Goal: Information Seeking & Learning: Learn about a topic

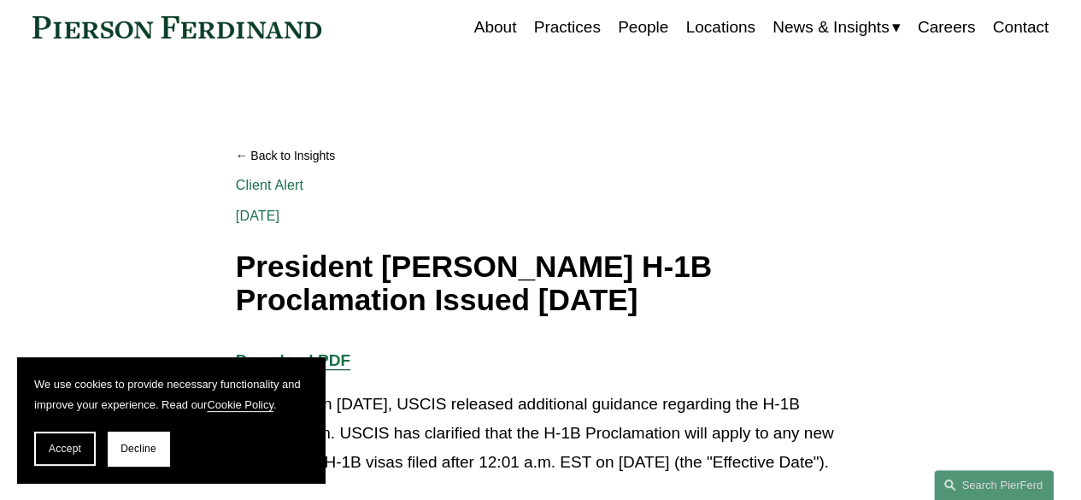
scroll to position [85, 0]
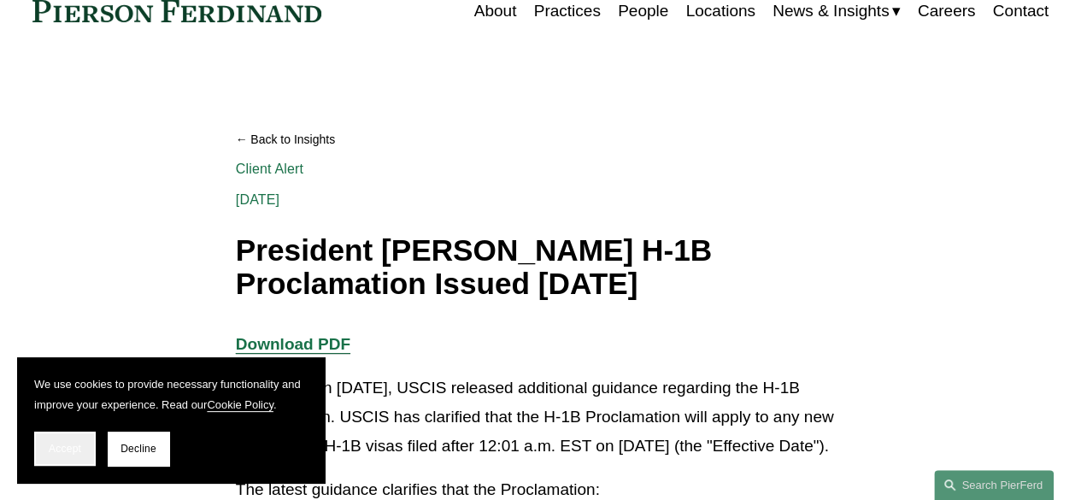
click at [68, 444] on span "Accept" at bounding box center [65, 449] width 32 height 12
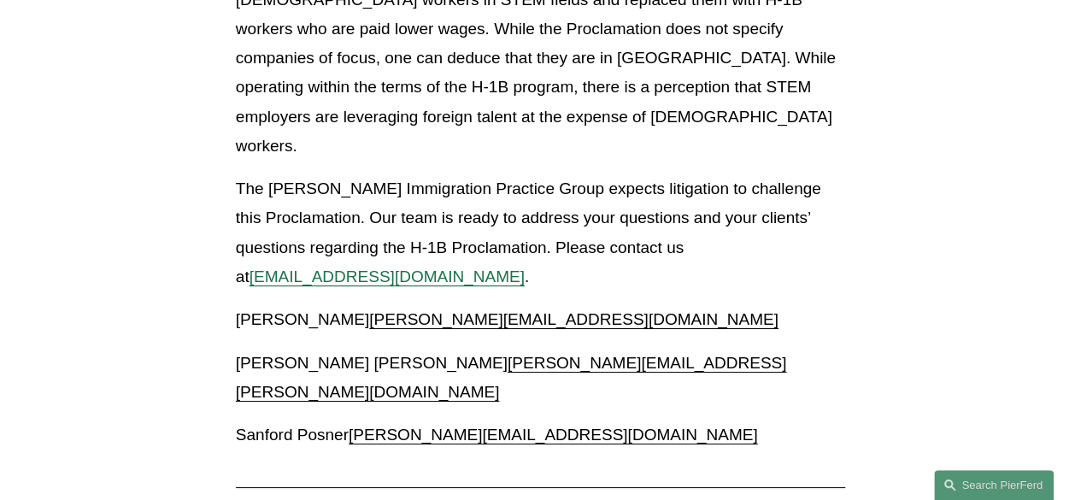
scroll to position [3417, 0]
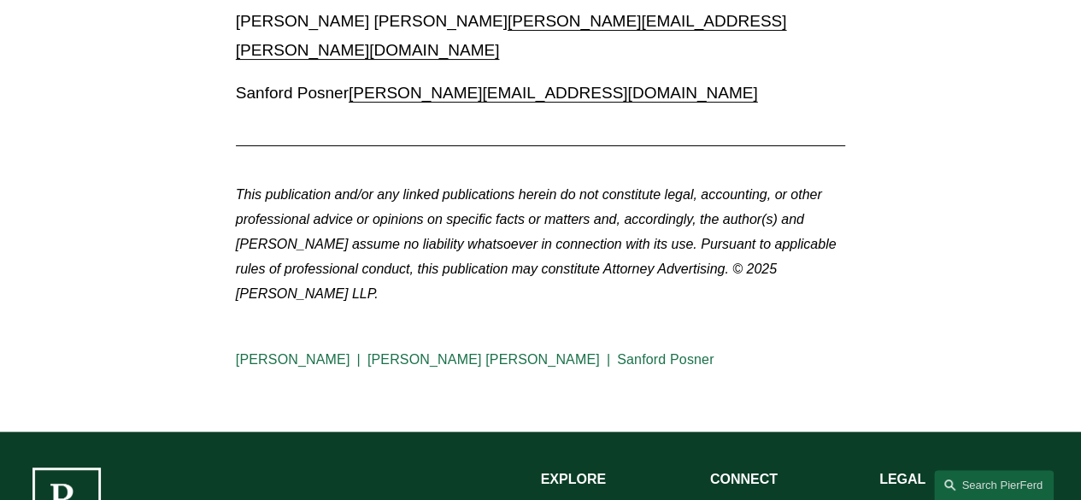
click at [617, 352] on link "Sanford Posner" at bounding box center [665, 359] width 97 height 15
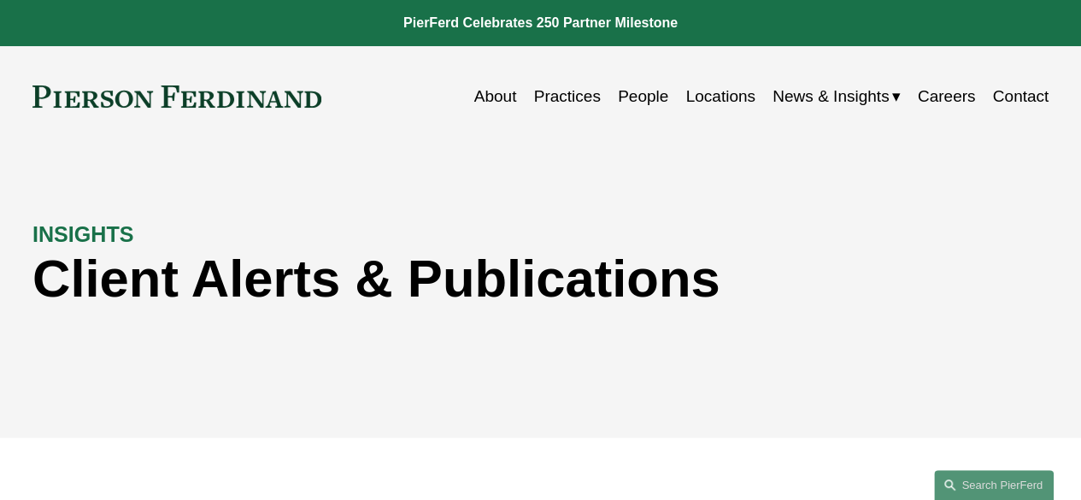
click at [501, 87] on link "About" at bounding box center [495, 96] width 43 height 32
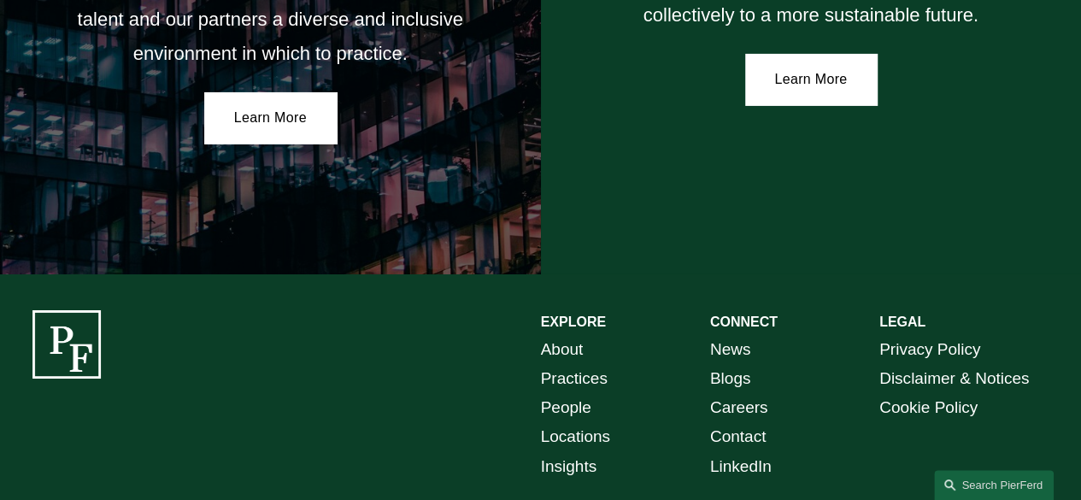
scroll to position [3038, 0]
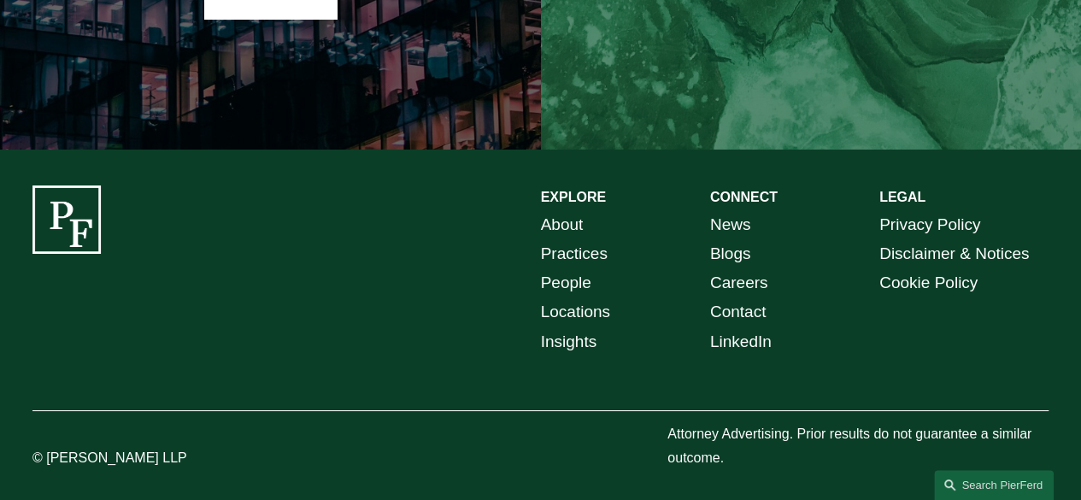
click at [567, 280] on link "People" at bounding box center [566, 282] width 50 height 29
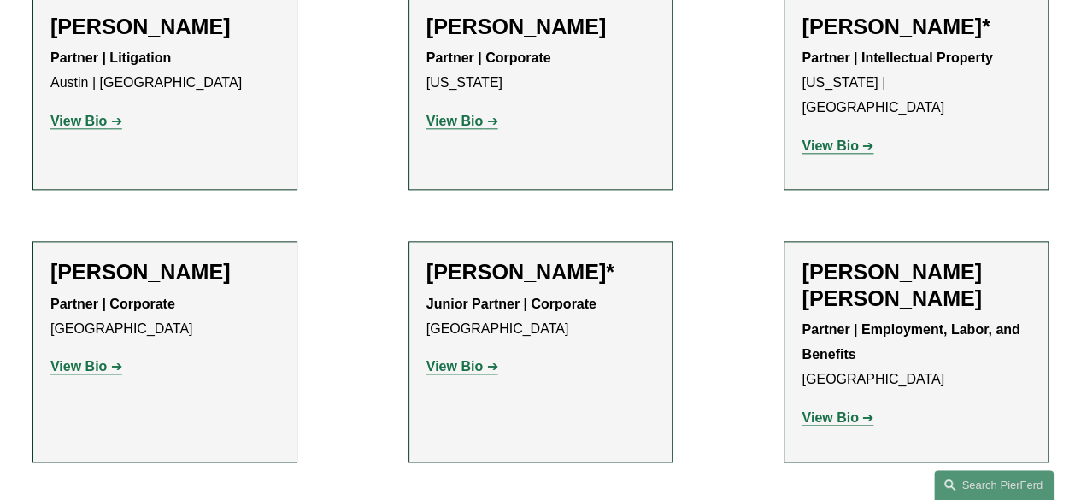
scroll to position [427, 0]
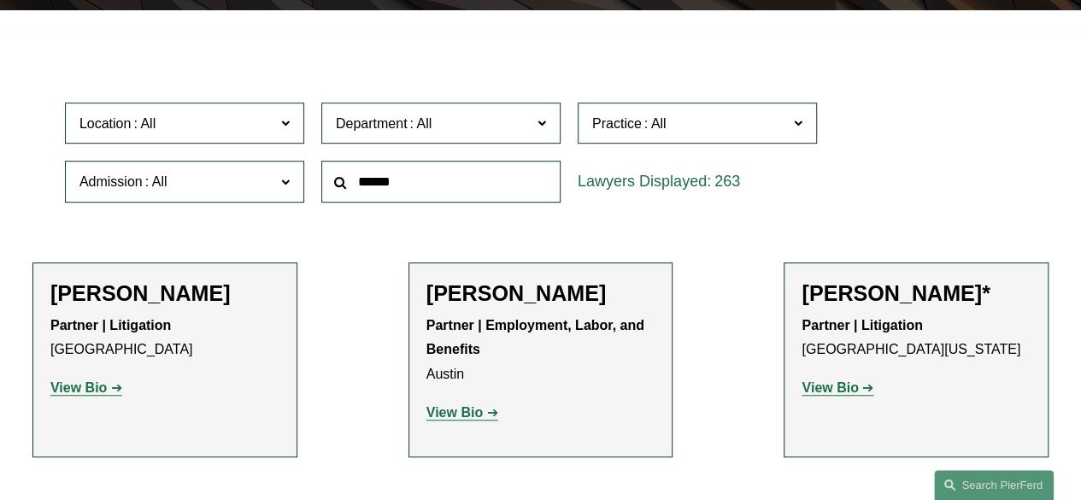
click at [419, 122] on span at bounding box center [420, 123] width 27 height 15
click at [0, 0] on link "Intellectual Property" at bounding box center [0, 0] width 0 height 0
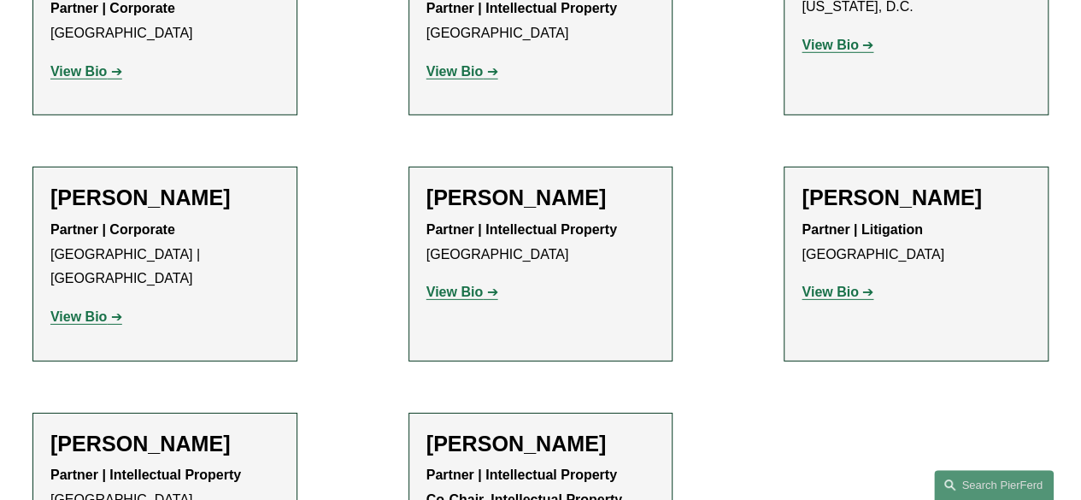
scroll to position [2566, 0]
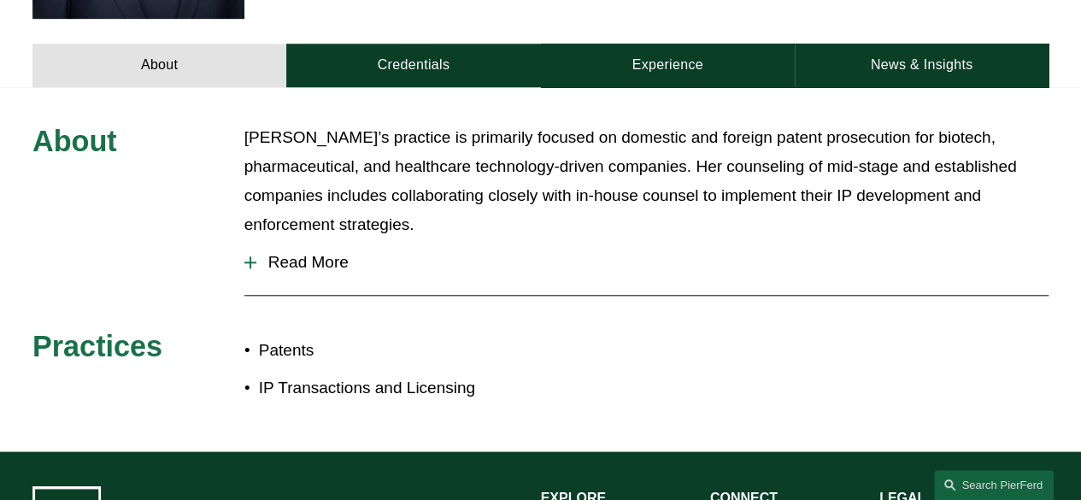
scroll to position [683, 0]
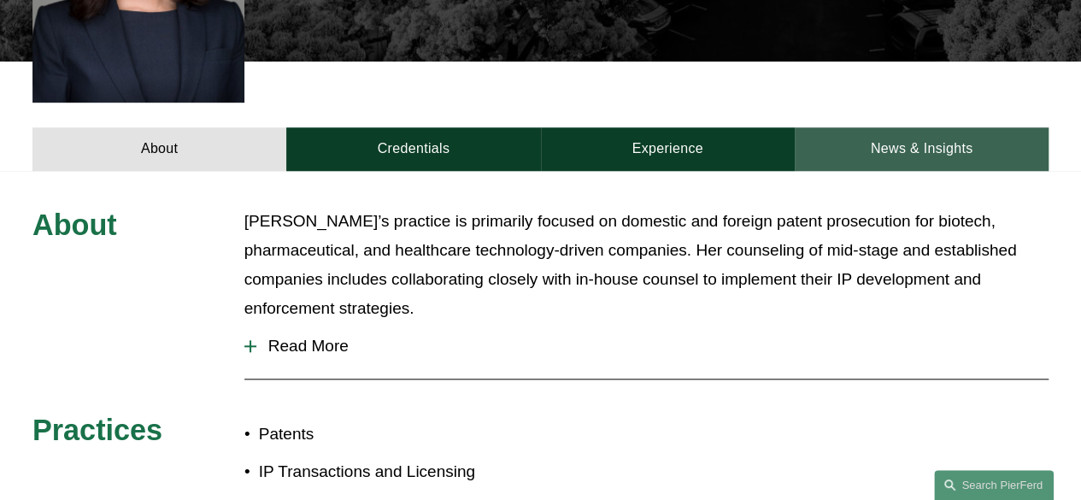
click at [912, 127] on link "News & Insights" at bounding box center [922, 149] width 254 height 44
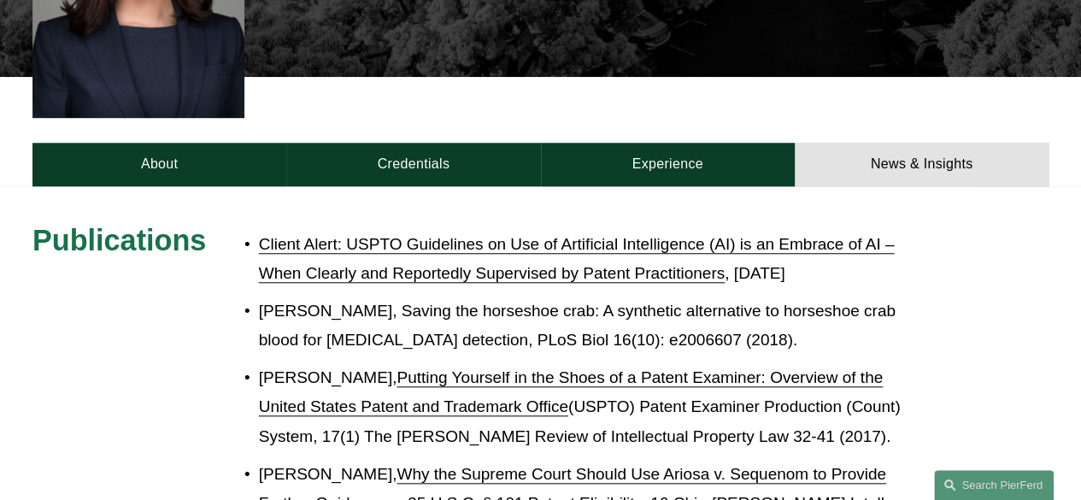
scroll to position [598, 0]
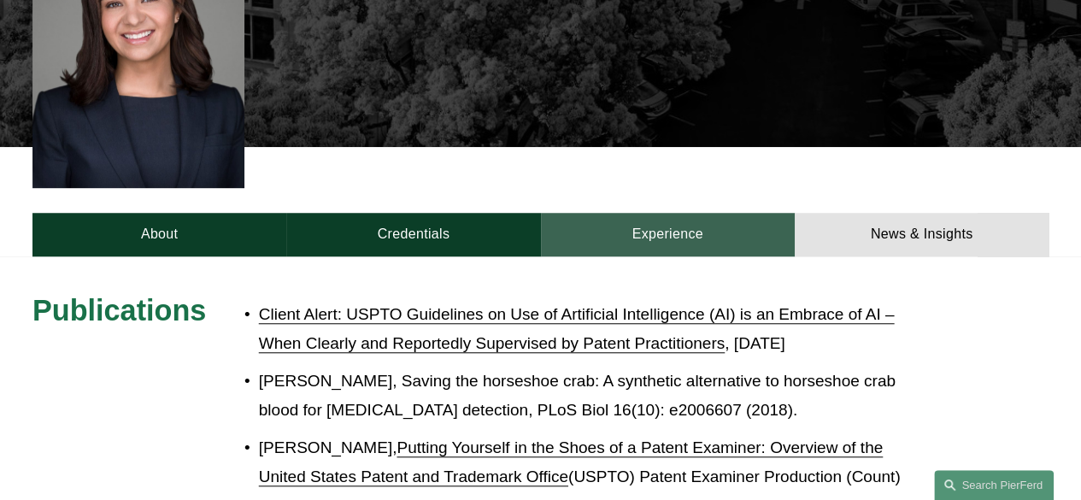
click at [728, 213] on link "Experience" at bounding box center [668, 235] width 254 height 44
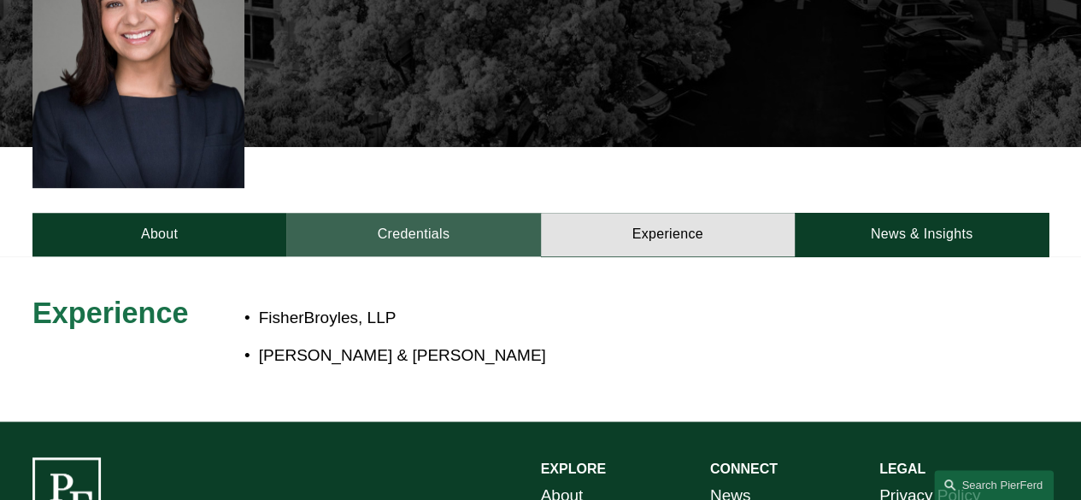
click at [378, 213] on link "Credentials" at bounding box center [413, 235] width 254 height 44
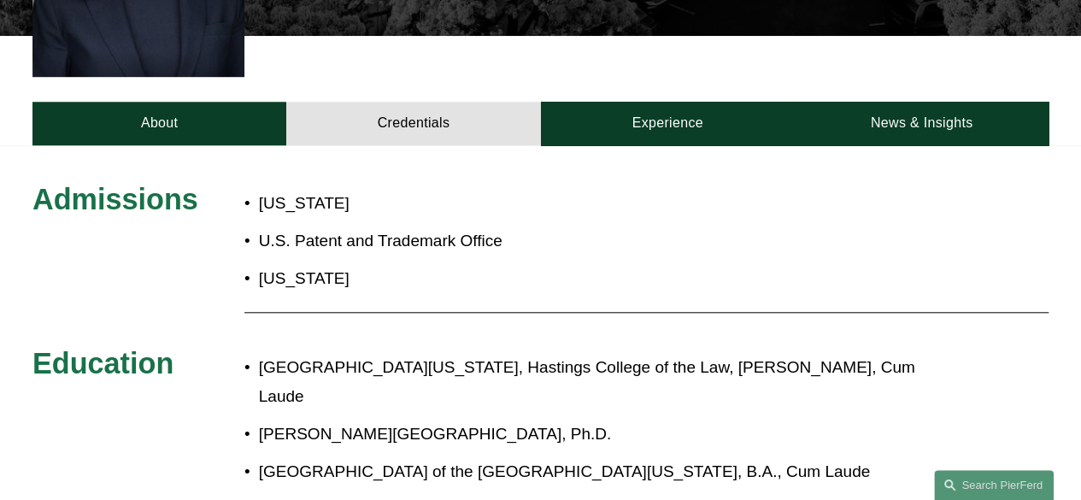
scroll to position [683, 0]
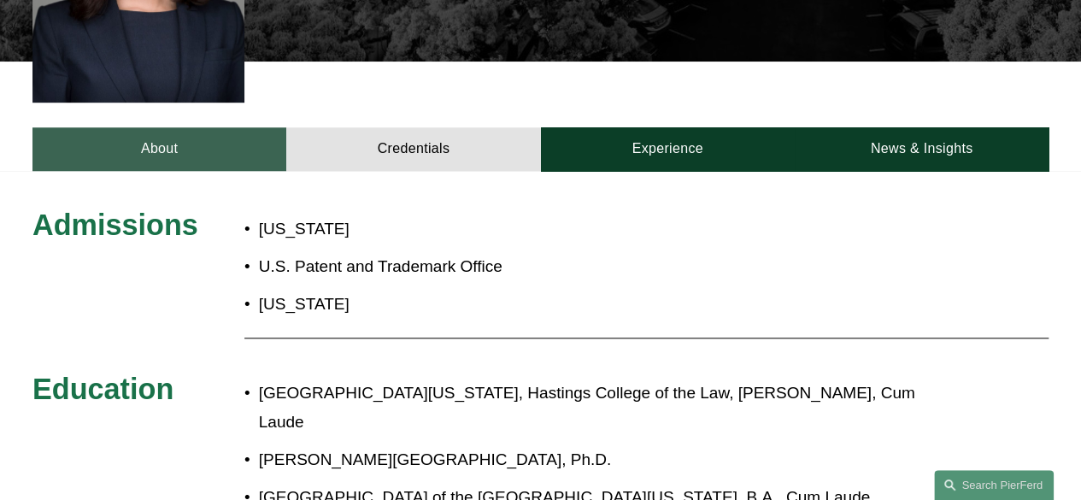
click at [170, 127] on link "About" at bounding box center [159, 149] width 254 height 44
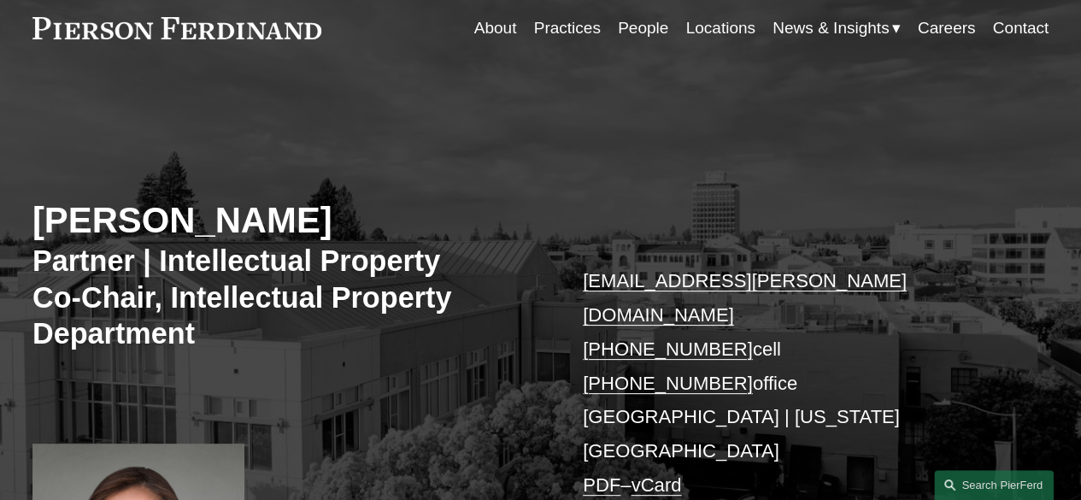
scroll to position [0, 0]
